Goal: Task Accomplishment & Management: Manage account settings

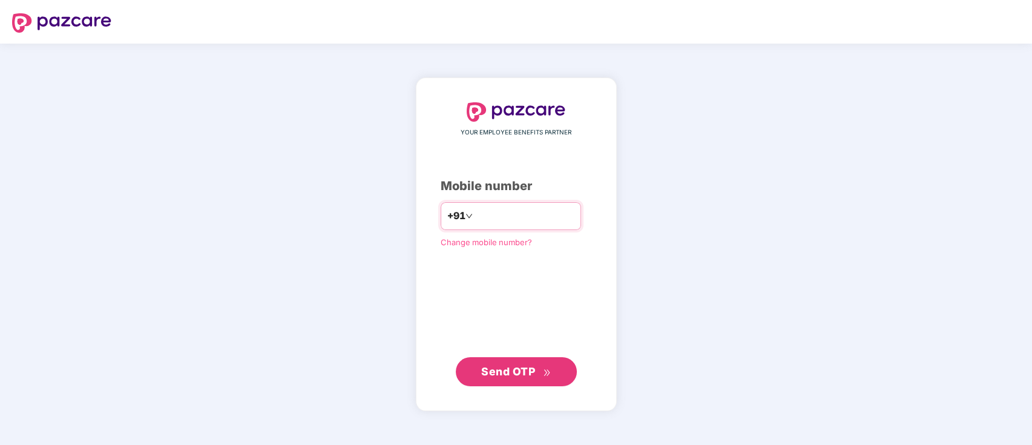
click at [505, 209] on input "number" at bounding box center [524, 215] width 99 height 19
type input "**********"
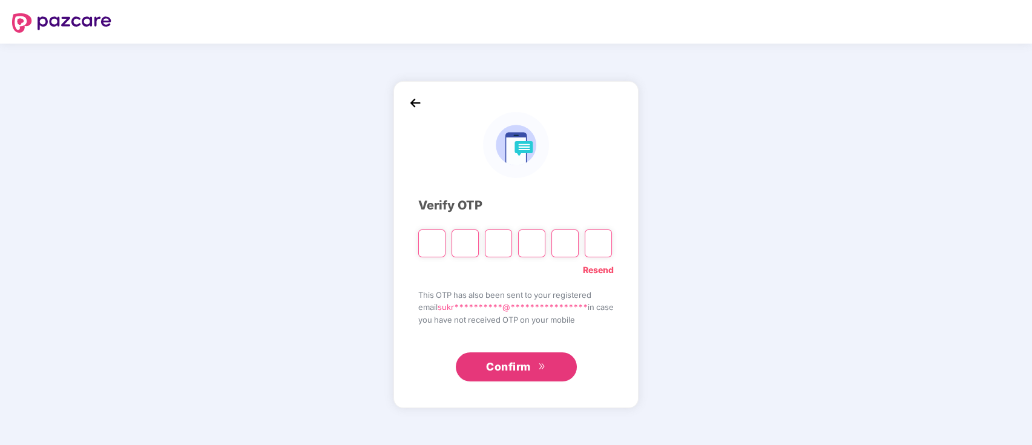
type input "*"
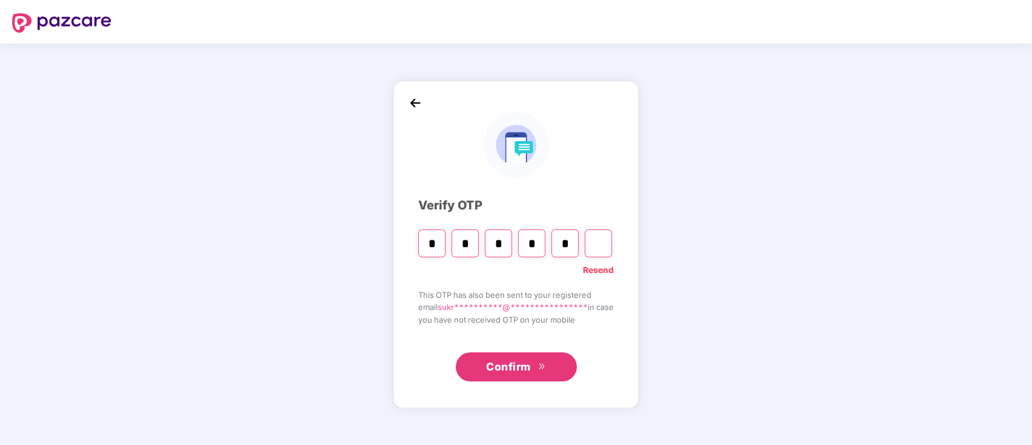
type input "*"
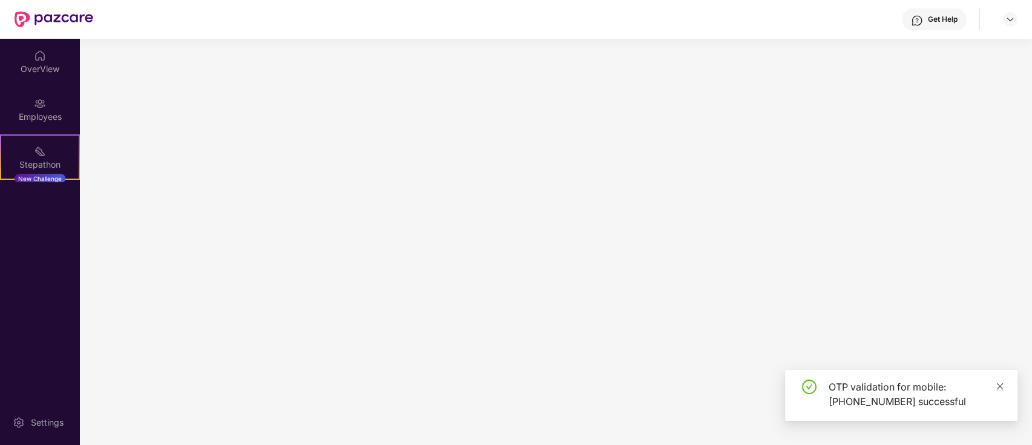
click at [1000, 385] on icon "close" at bounding box center [999, 386] width 8 height 8
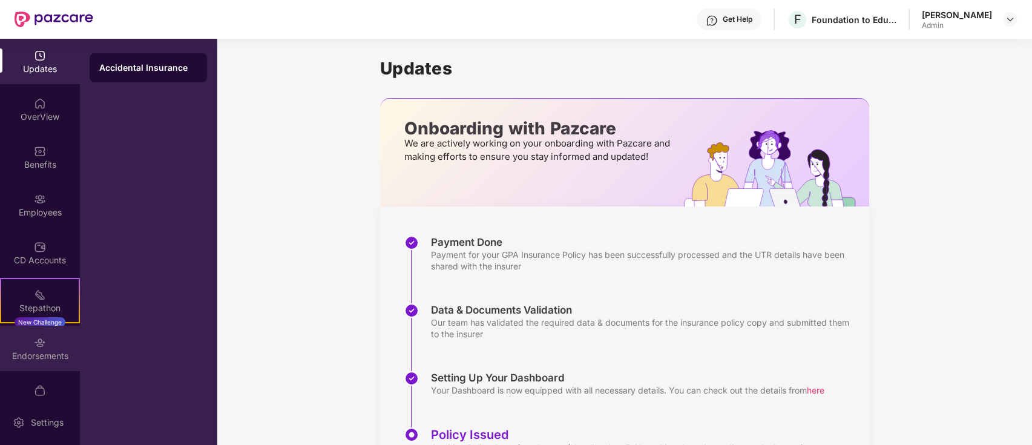
click at [45, 353] on div "Endorsements" at bounding box center [40, 356] width 80 height 12
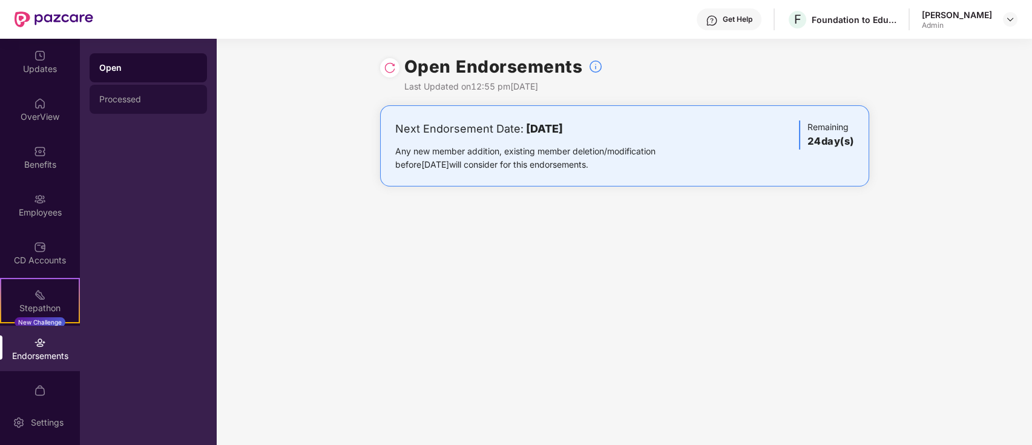
click at [140, 91] on div "Processed" at bounding box center [148, 99] width 117 height 29
